Goal: Check status: Check status

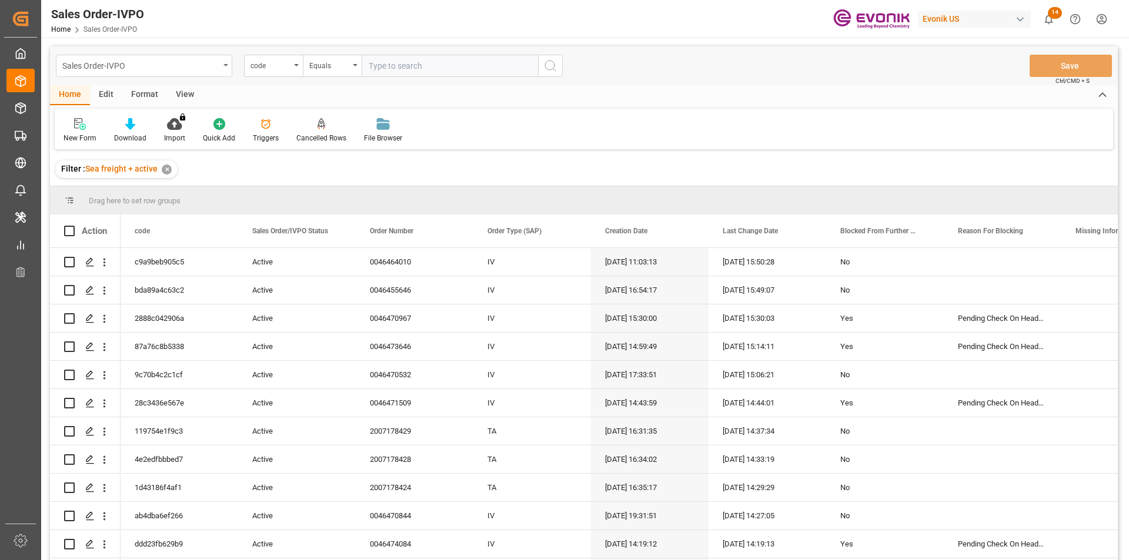
click at [149, 64] on div "Sales Order-IVPO" at bounding box center [140, 65] width 157 height 15
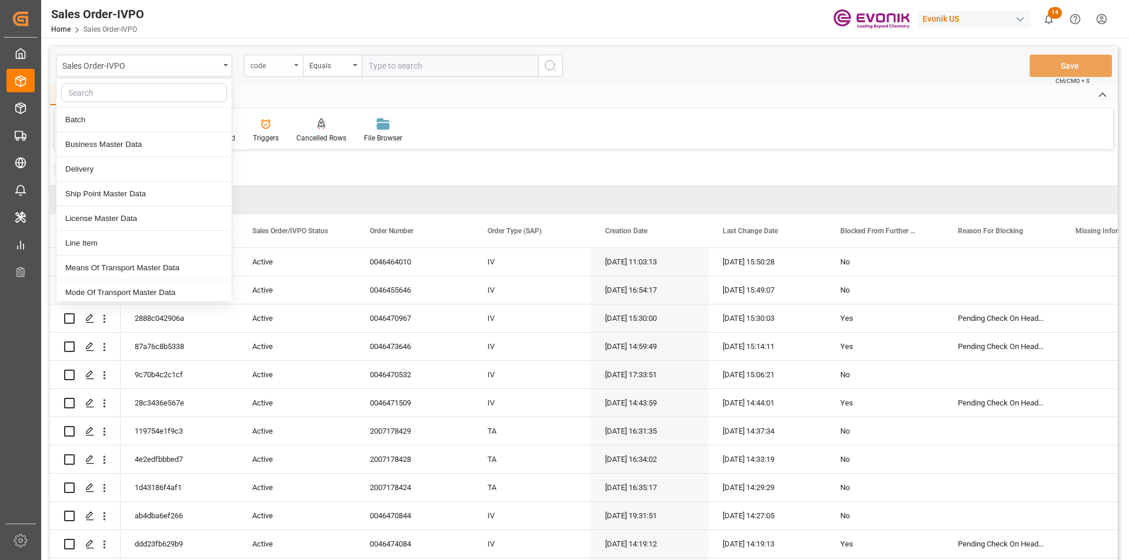
click at [278, 69] on div "code" at bounding box center [270, 65] width 40 height 14
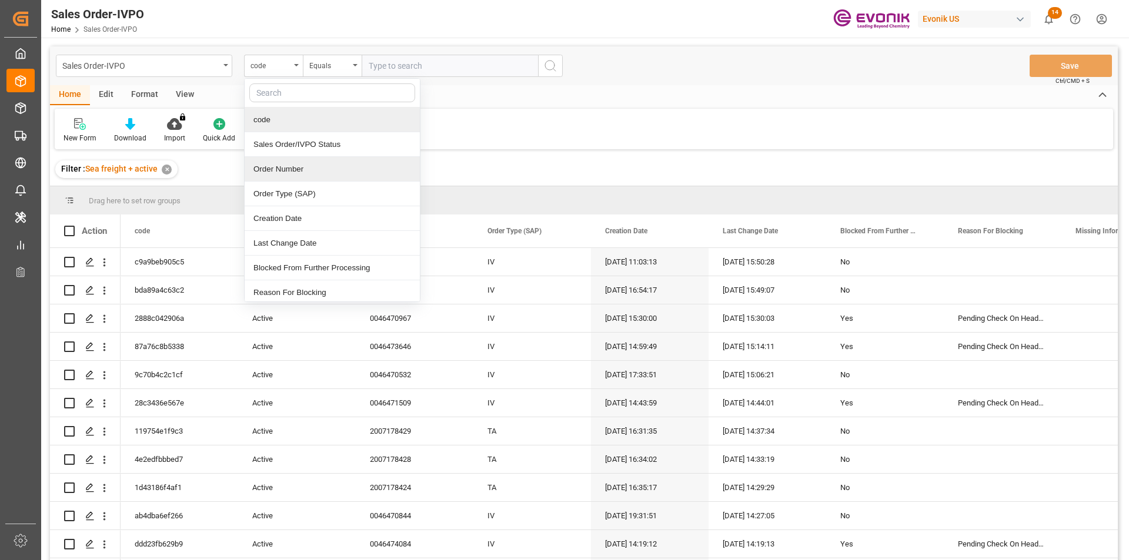
drag, startPoint x: 275, startPoint y: 168, endPoint x: 357, endPoint y: 135, distance: 87.9
click at [276, 168] on div "Order Number" at bounding box center [332, 169] width 175 height 25
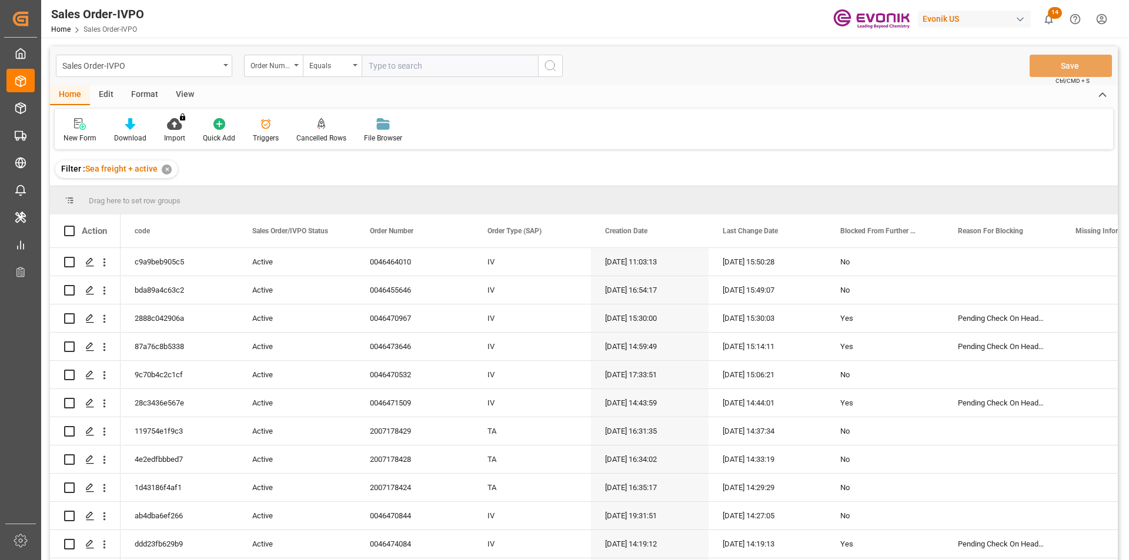
click at [393, 73] on input "text" at bounding box center [450, 66] width 176 height 22
paste input "0046471020"
type input "0046471020"
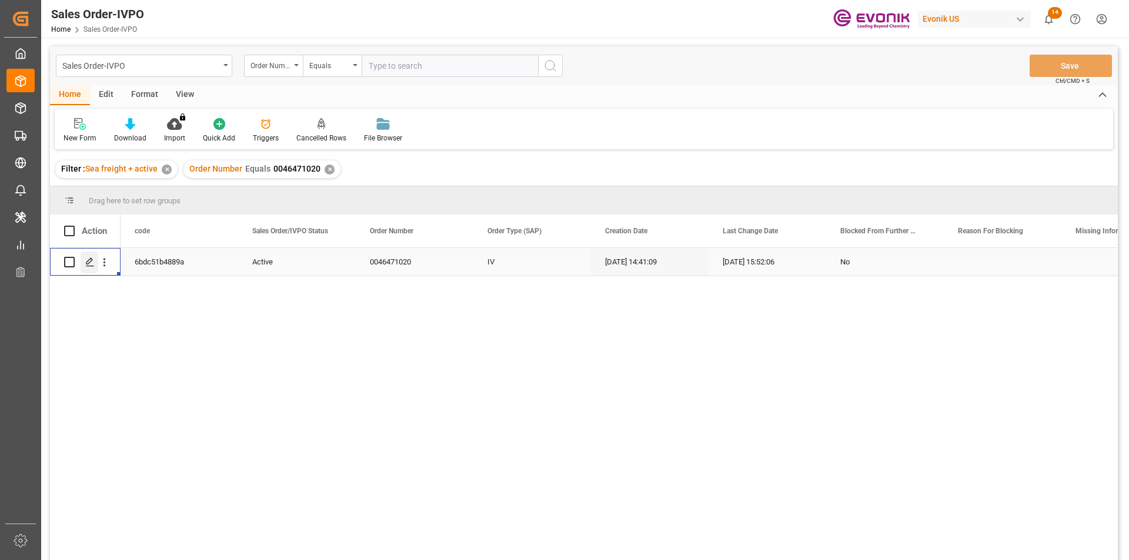
click at [95, 265] on div "Press SPACE to select this row." at bounding box center [90, 263] width 18 height 22
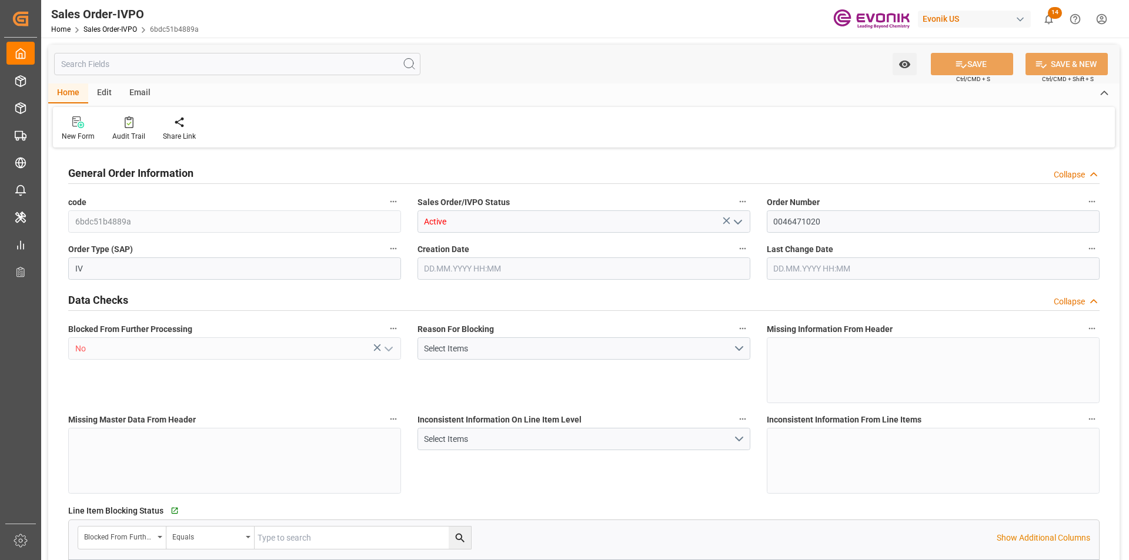
type input "BRSSZ"
type input "0"
type input "1"
type input "1283.744"
type input "[DATE] 14:41"
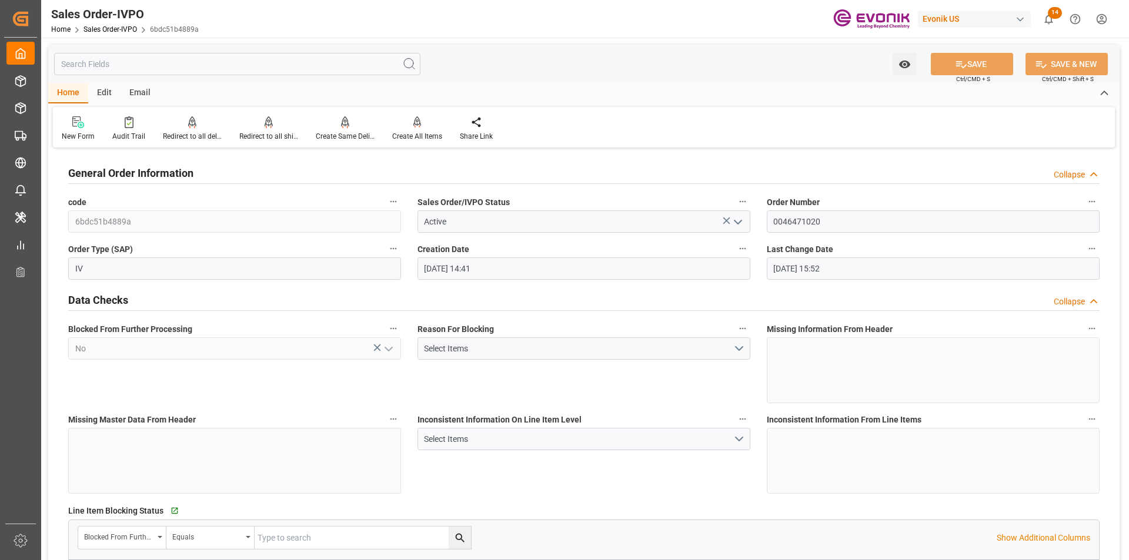
type input "[DATE] 15:52"
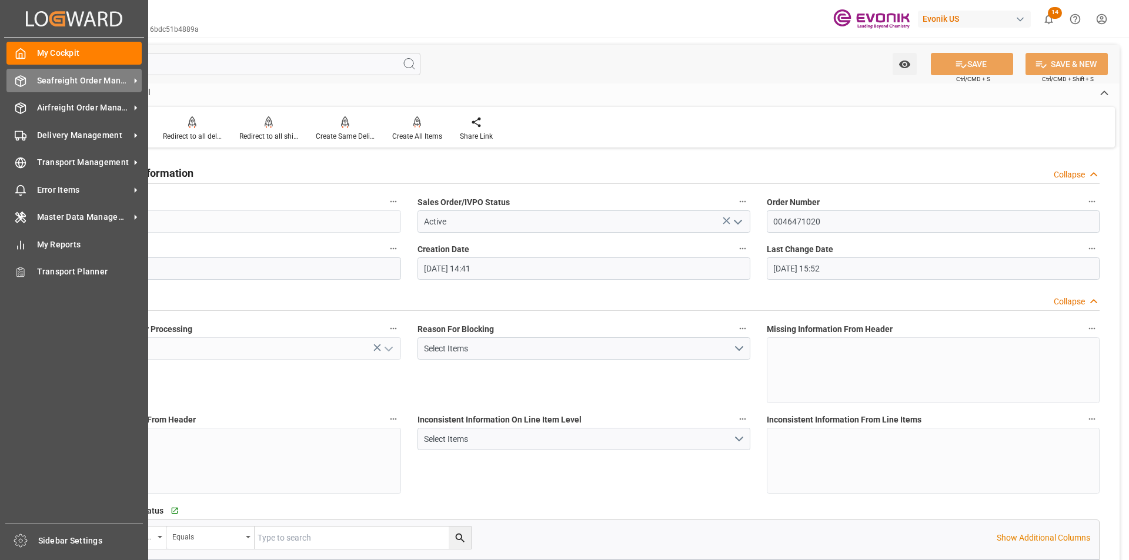
click at [95, 85] on span "Seafreight Order Management" at bounding box center [83, 81] width 93 height 12
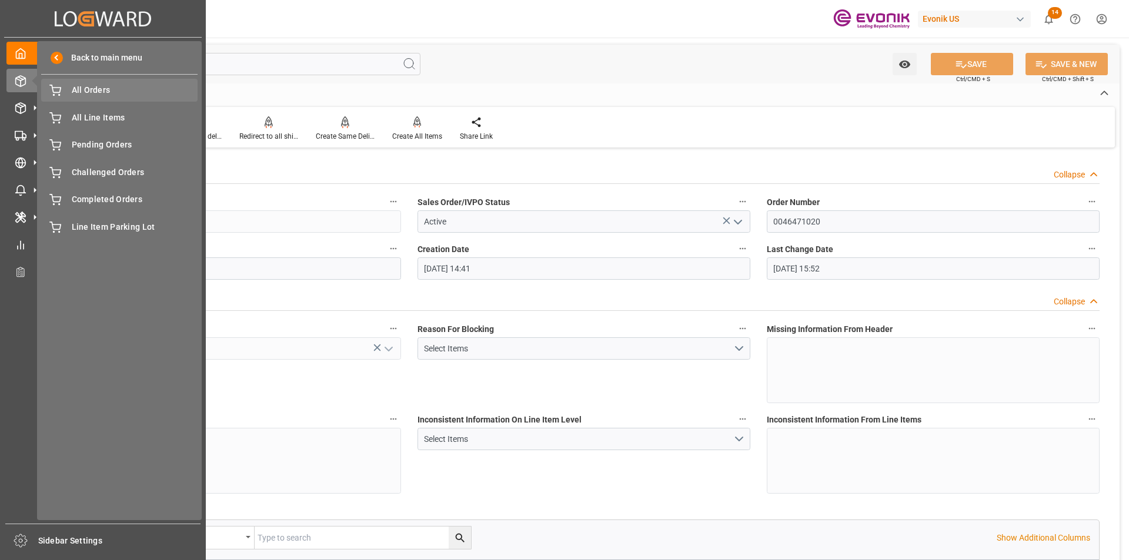
click at [117, 98] on div "All Orders All Orders" at bounding box center [119, 90] width 156 height 23
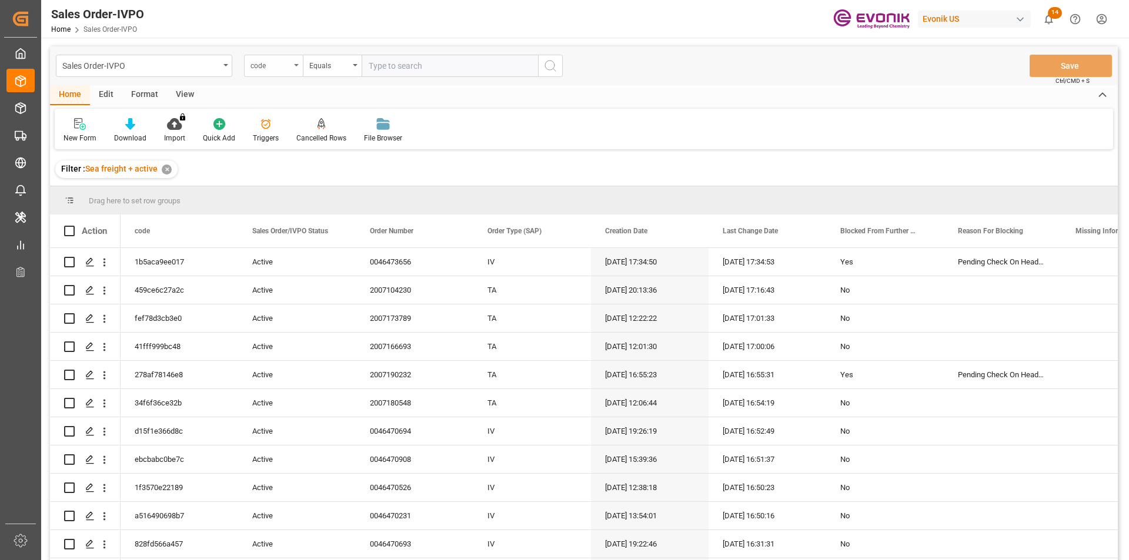
click at [259, 64] on div "code" at bounding box center [270, 65] width 40 height 14
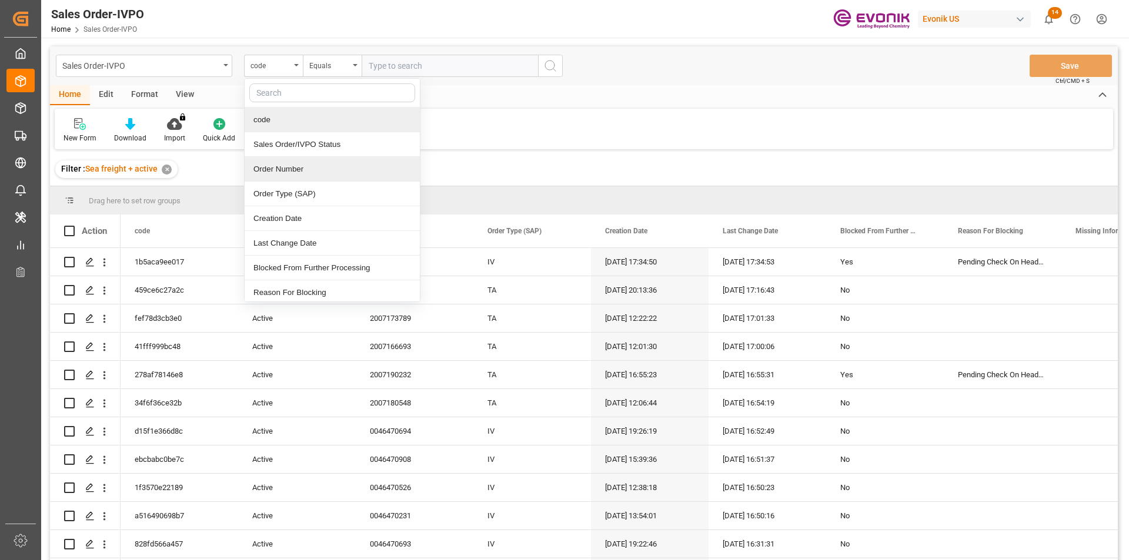
click at [264, 173] on div "Order Number" at bounding box center [332, 169] width 175 height 25
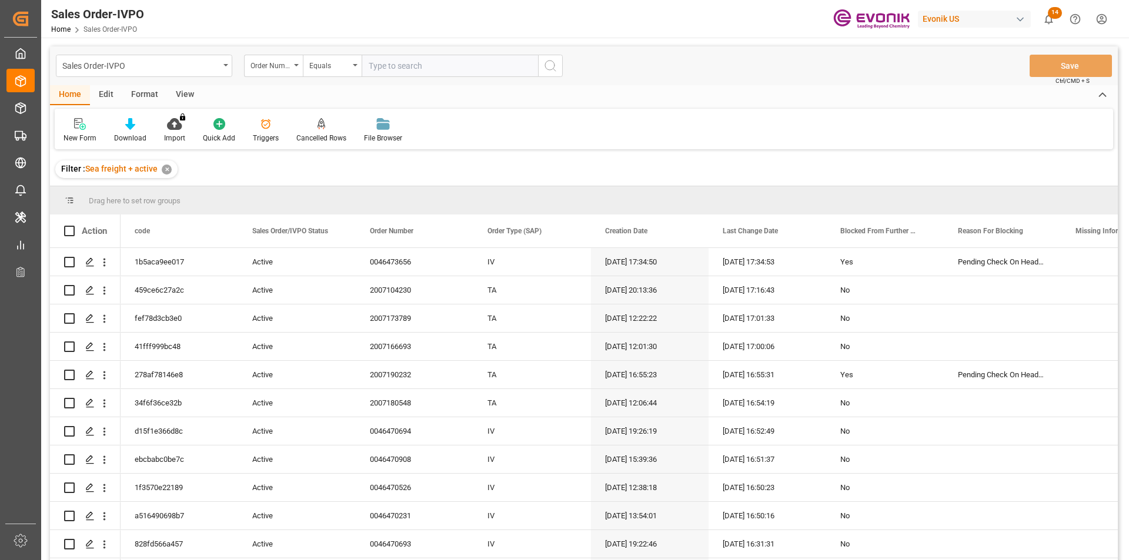
click at [391, 67] on input "text" at bounding box center [450, 66] width 176 height 22
paste input "0046471020"
type input "0046471020"
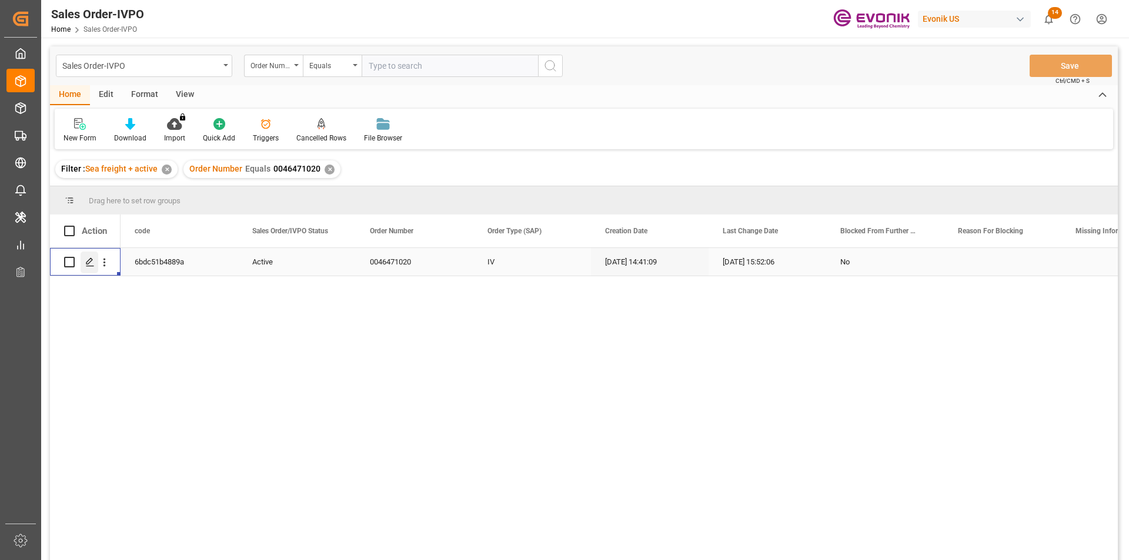
click at [92, 265] on icon "Press SPACE to select this row." at bounding box center [89, 262] width 9 height 9
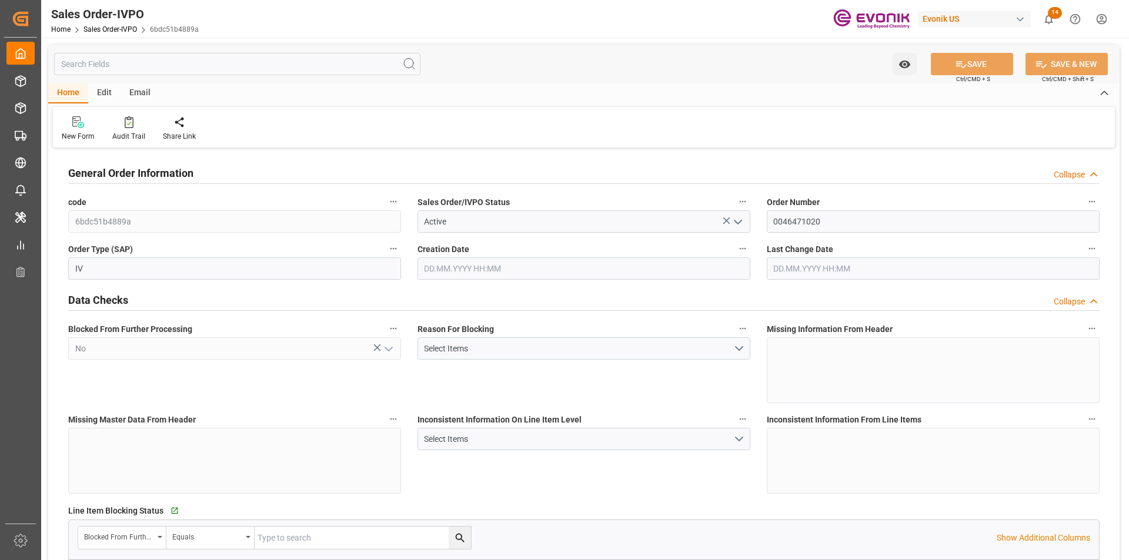
type input "BRSSZ"
type input "0"
type input "1"
type input "1283.744"
type input "[DATE] 14:41"
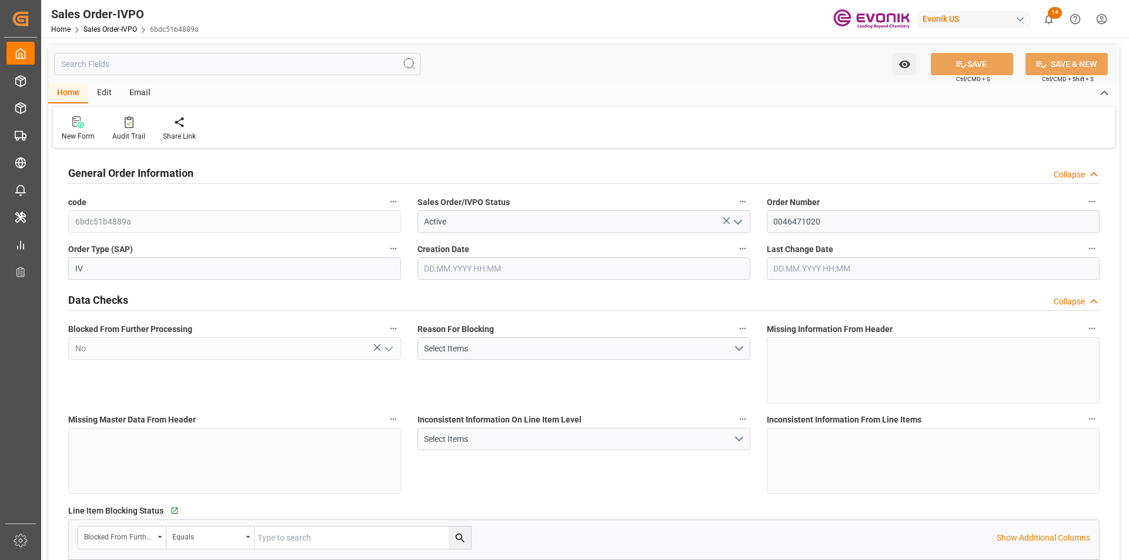
type input "[DATE] 15:52"
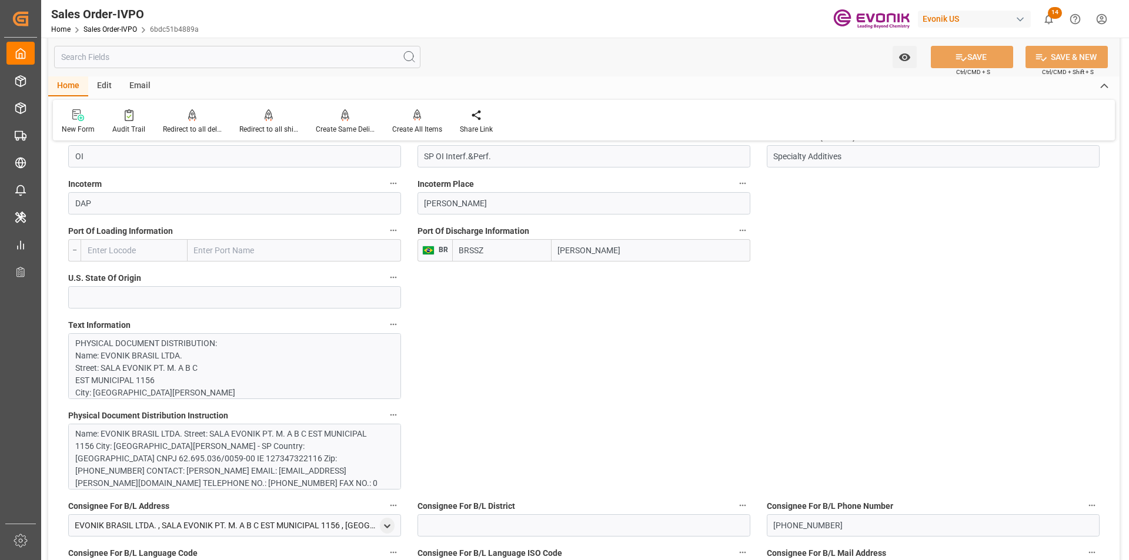
scroll to position [1058, 0]
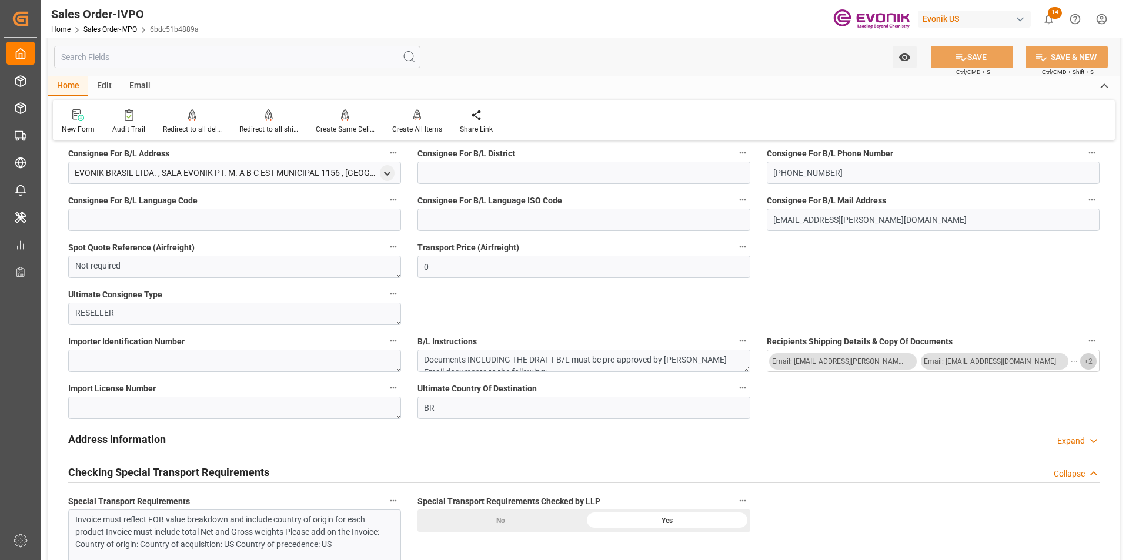
click at [1085, 362] on span "+ 2" at bounding box center [1088, 361] width 8 height 19
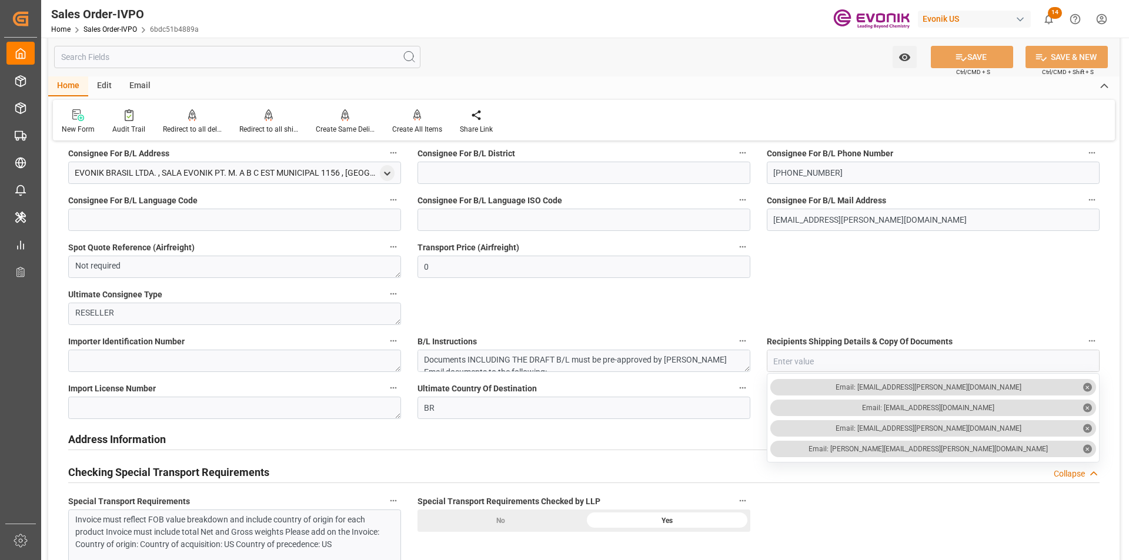
click at [175, 61] on input "text" at bounding box center [237, 57] width 366 height 22
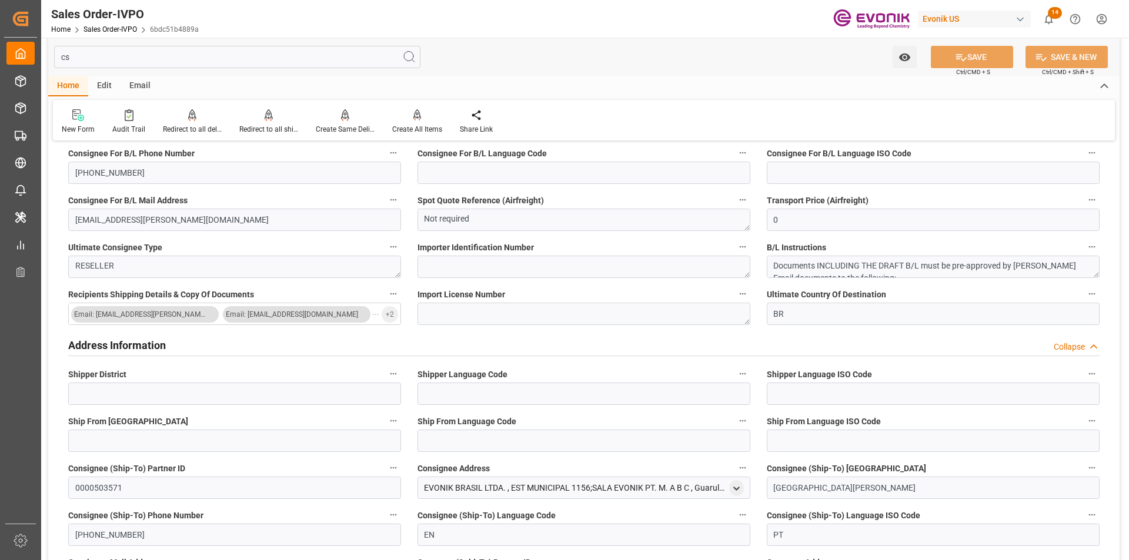
scroll to position [0, 0]
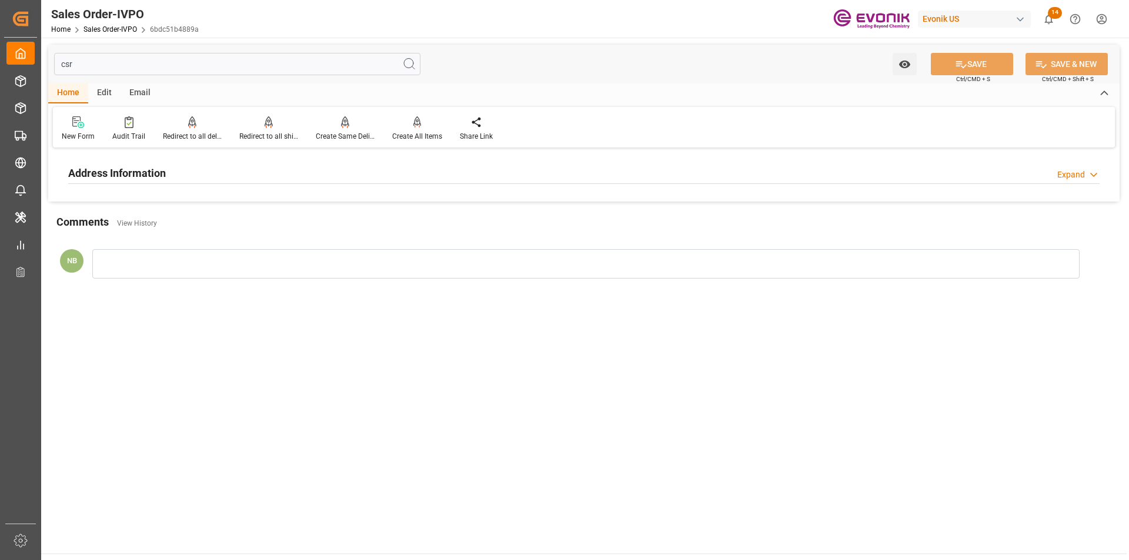
click at [171, 166] on div "Address Information Expand" at bounding box center [583, 172] width 1031 height 22
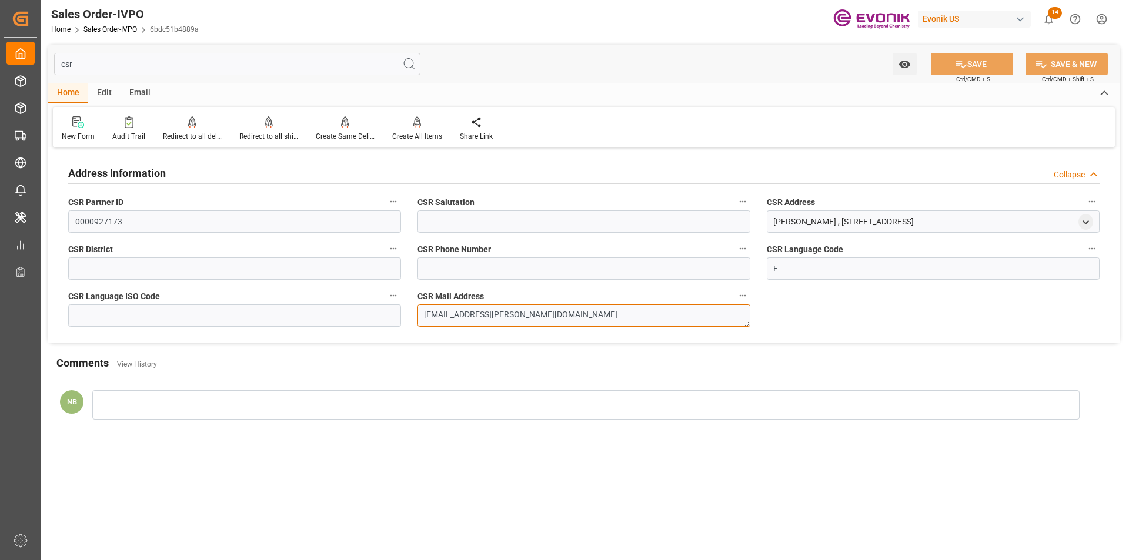
drag, startPoint x: 537, startPoint y: 321, endPoint x: 370, endPoint y: 313, distance: 167.2
click at [370, 313] on div "Address Information Collapse CSR Partner ID 0000927173 CSR Salutation CSR Addre…" at bounding box center [583, 247] width 1071 height 192
click at [133, 69] on input "csr" at bounding box center [237, 64] width 366 height 22
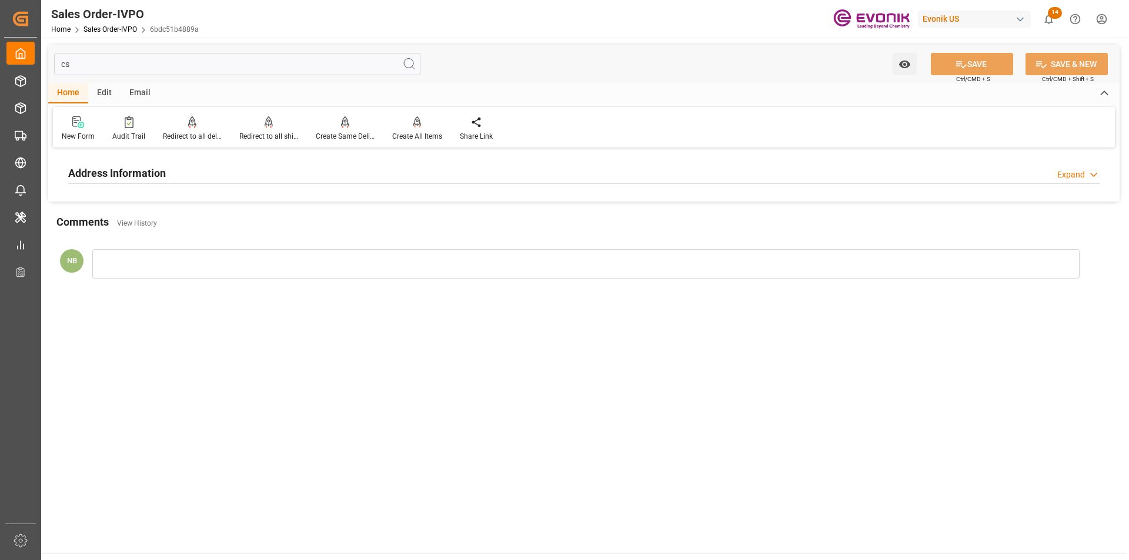
type input "c"
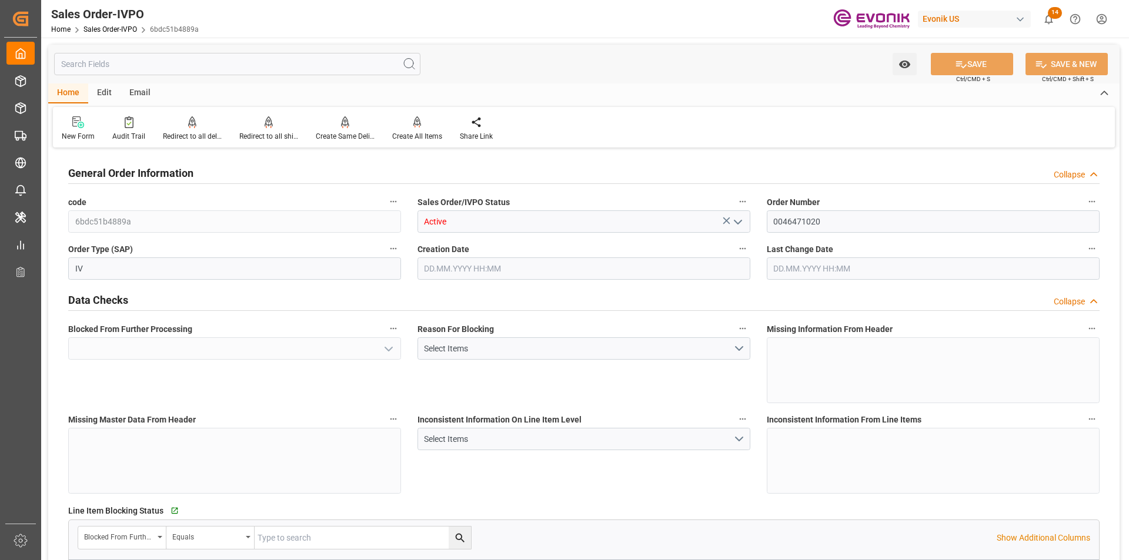
type input "No"
type input "BRSSZ"
type input "0"
type input "Done"
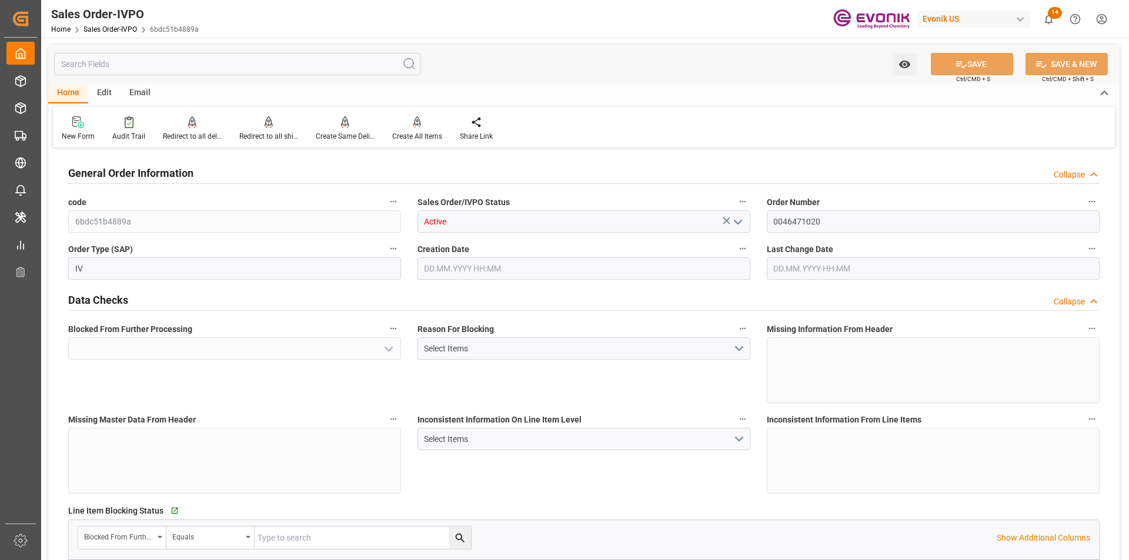
type input "1"
type input "1283.744"
type input "Done"
type input "[DATE] 14:41"
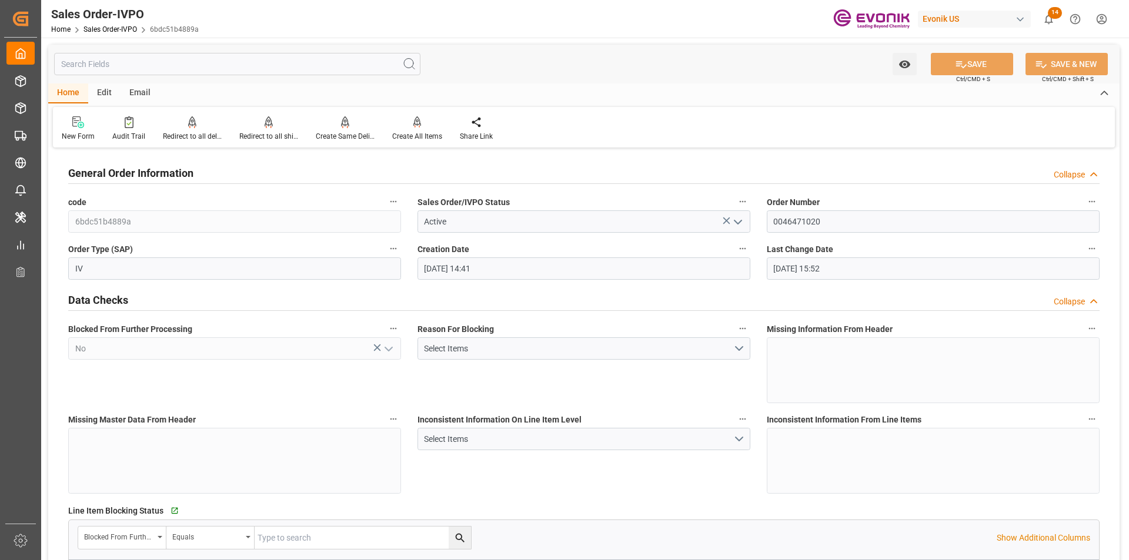
type input "[DATE] 15:52"
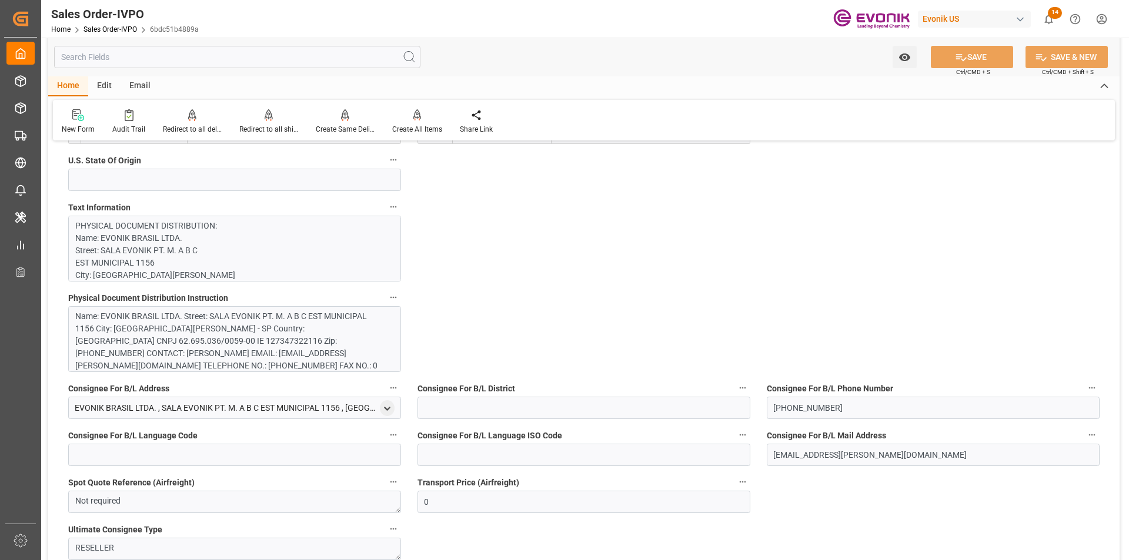
scroll to position [1058, 0]
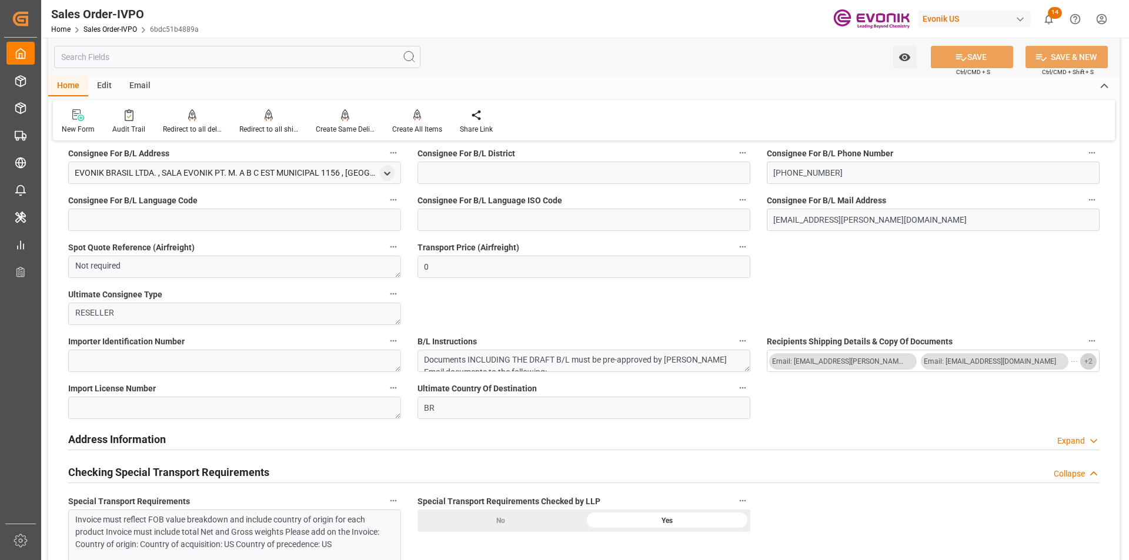
click at [1087, 363] on span "+ 2" at bounding box center [1088, 361] width 8 height 19
